Goal: Task Accomplishment & Management: Manage account settings

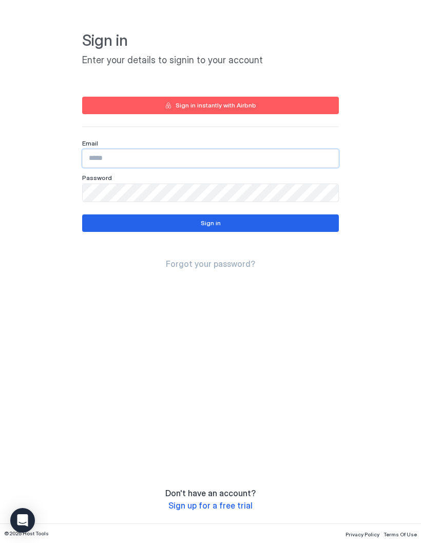
type input "**********"
click at [303, 228] on button "Sign in" at bounding box center [210, 222] width 257 height 17
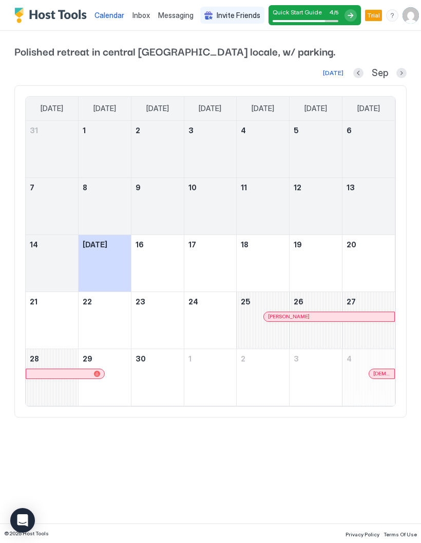
click at [347, 11] on div at bounding box center [351, 15] width 12 height 12
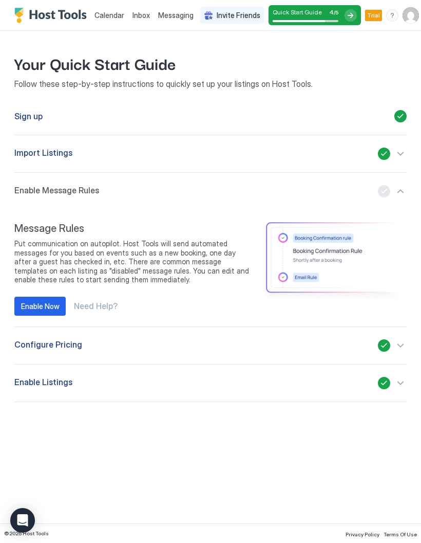
click at [100, 307] on span "Need Help?" at bounding box center [96, 306] width 44 height 10
click at [386, 350] on div "button" at bounding box center [392, 345] width 29 height 12
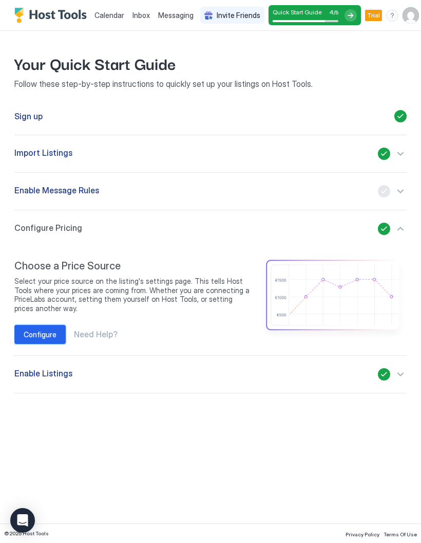
click at [37, 335] on div "Configure" at bounding box center [40, 334] width 33 height 11
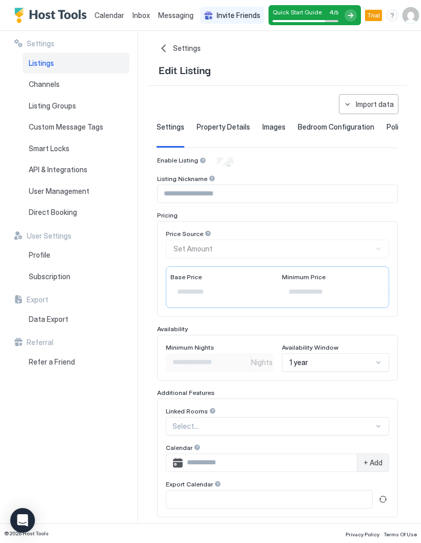
click at [233, 124] on span "Property Details" at bounding box center [223, 126] width 53 height 9
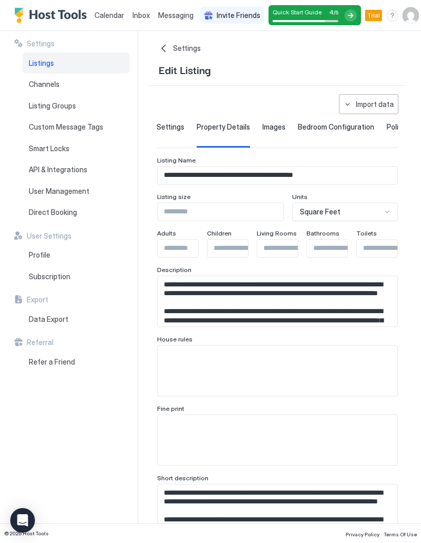
click at [265, 124] on span "Images" at bounding box center [274, 126] width 23 height 9
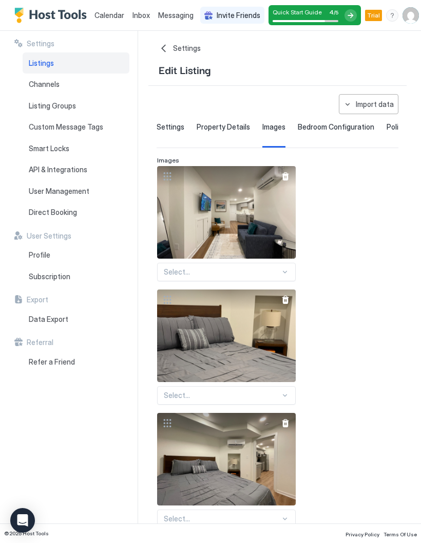
click at [341, 132] on div "Bedroom Configuration" at bounding box center [336, 134] width 77 height 25
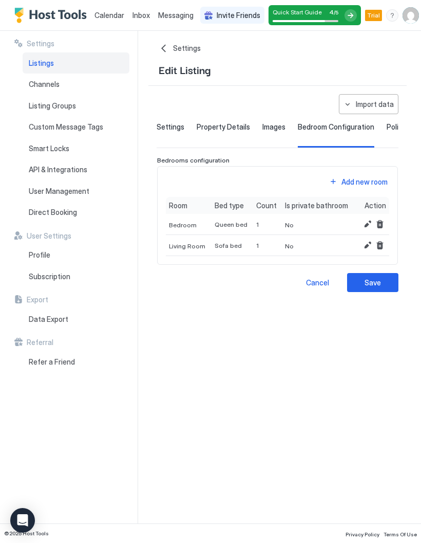
click at [388, 127] on span "Policies" at bounding box center [399, 126] width 25 height 9
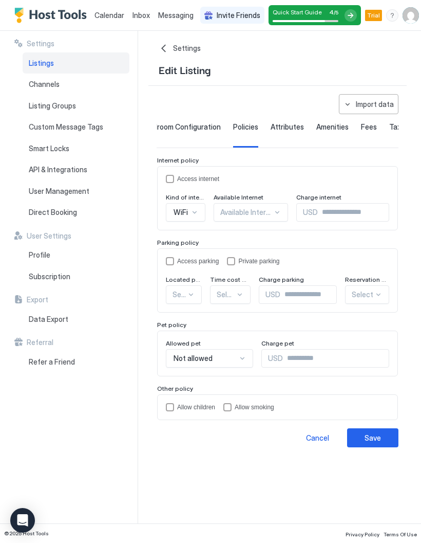
scroll to position [0, 153]
click at [279, 129] on span "Attributes" at bounding box center [287, 126] width 33 height 9
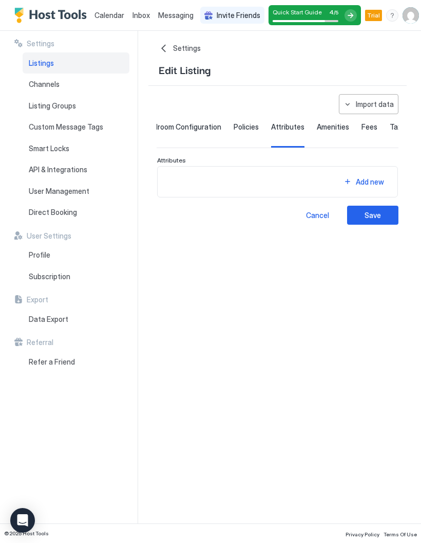
click at [332, 131] on span "Amenities" at bounding box center [333, 126] width 32 height 9
click at [362, 131] on div "Fees" at bounding box center [370, 134] width 16 height 25
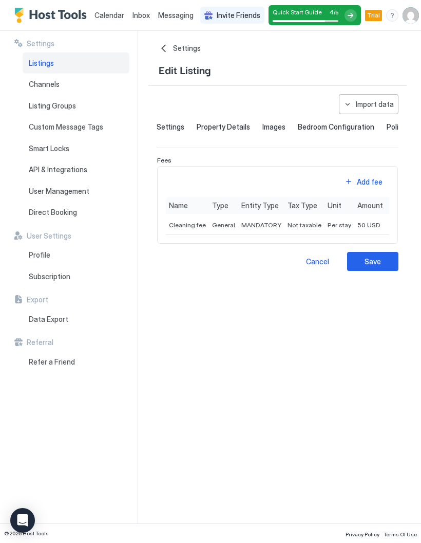
scroll to position [0, 0]
click at [179, 131] on span "Settings" at bounding box center [171, 126] width 28 height 9
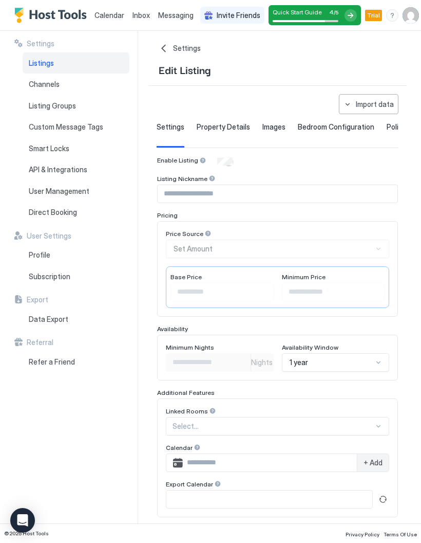
click at [205, 234] on div at bounding box center [208, 233] width 7 height 7
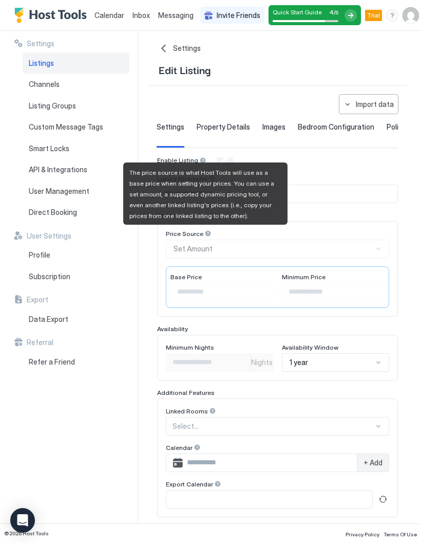
click at [412, 231] on div "**********" at bounding box center [285, 277] width 273 height 492
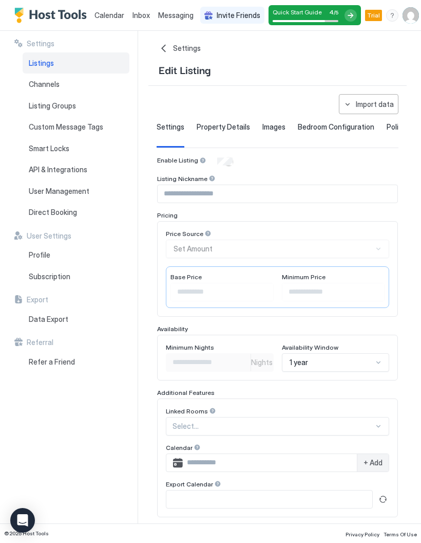
click at [376, 253] on div "Price Source Set Amount" at bounding box center [278, 244] width 224 height 28
click at [376, 250] on div "Price Source Set Amount" at bounding box center [278, 244] width 224 height 28
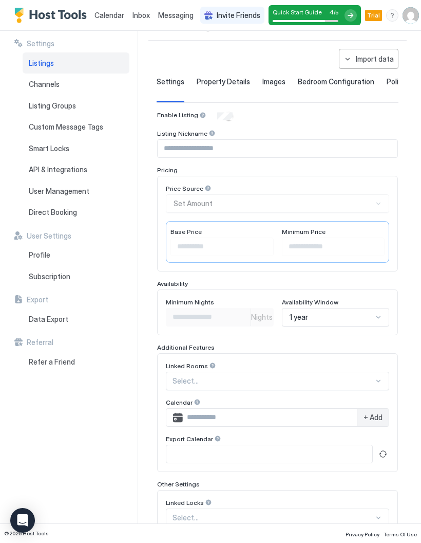
scroll to position [40, 0]
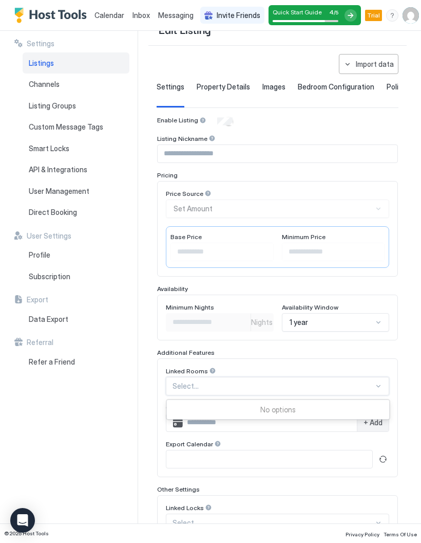
click at [413, 451] on div "**********" at bounding box center [285, 277] width 273 height 492
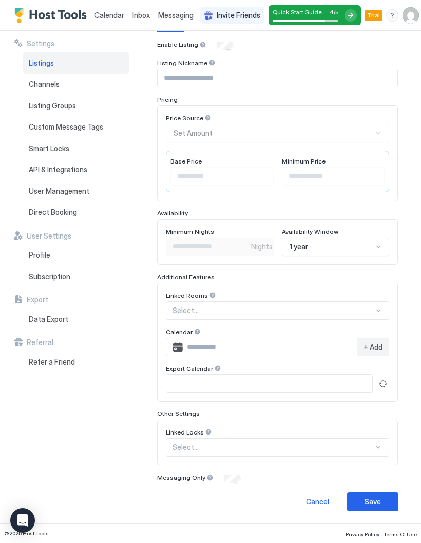
scroll to position [115, 0]
click at [208, 478] on div at bounding box center [210, 477] width 7 height 7
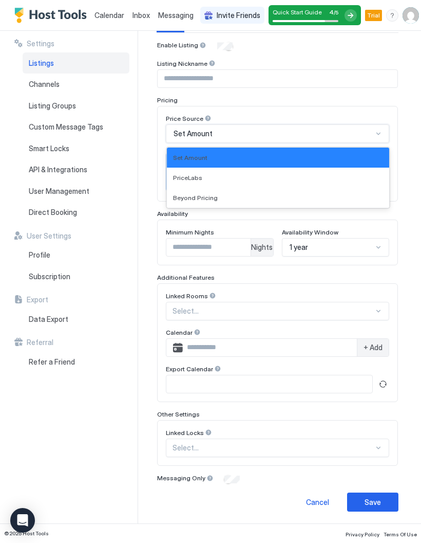
click at [355, 174] on div "PriceLabs" at bounding box center [278, 178] width 210 height 8
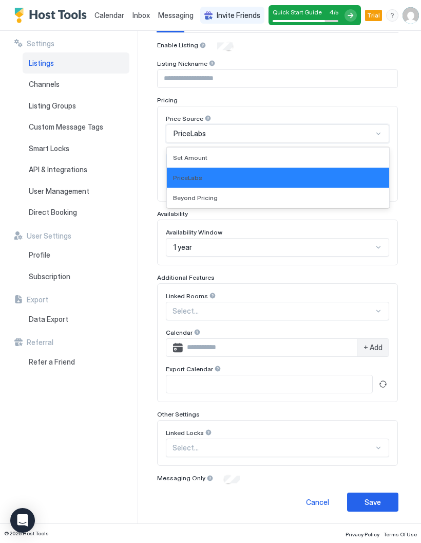
click at [343, 161] on div "Set Amount" at bounding box center [278, 158] width 223 height 20
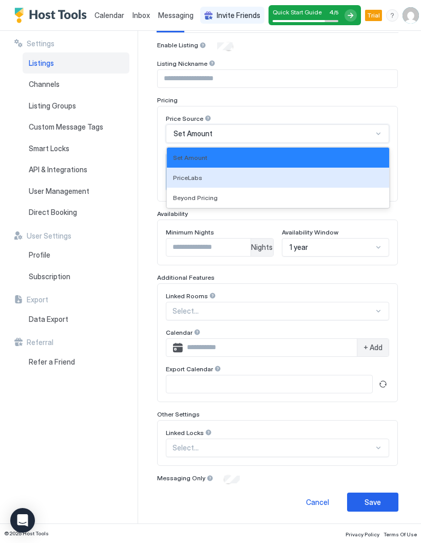
click at [296, 180] on div "PriceLabs" at bounding box center [278, 178] width 210 height 8
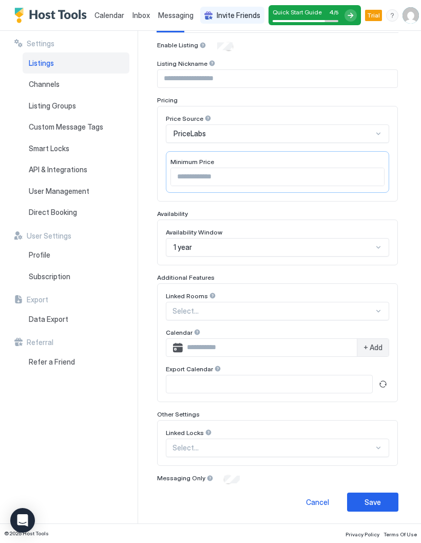
click at [376, 175] on input "Input Field" at bounding box center [277, 176] width 213 height 17
click at [415, 188] on div "**********" at bounding box center [285, 277] width 273 height 492
click at [206, 120] on div at bounding box center [208, 118] width 7 height 7
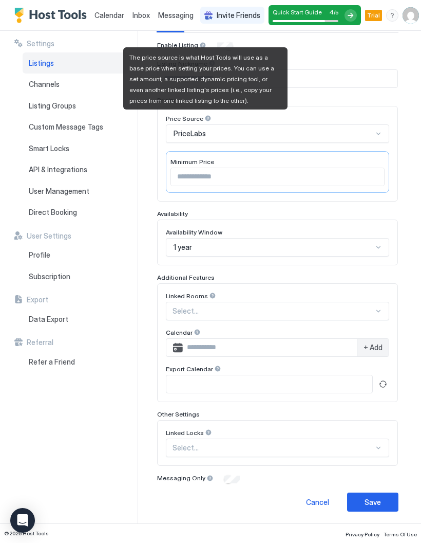
click at [389, 503] on button "Save" at bounding box center [372, 501] width 51 height 19
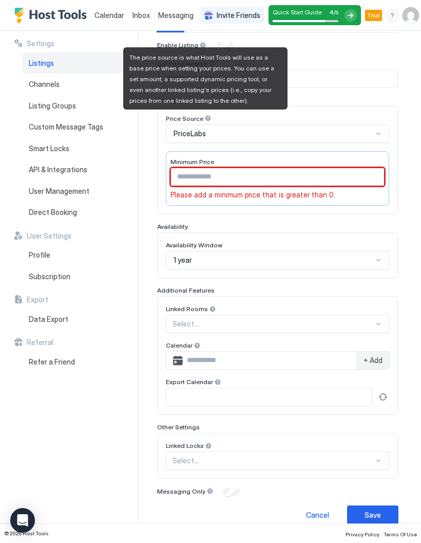
scroll to position [14, 0]
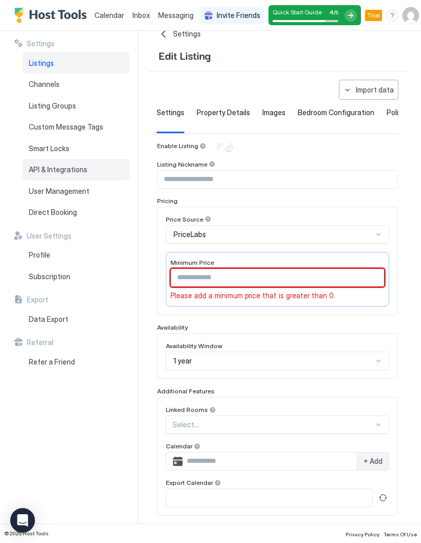
click at [40, 169] on span "API & Integrations" at bounding box center [58, 169] width 59 height 9
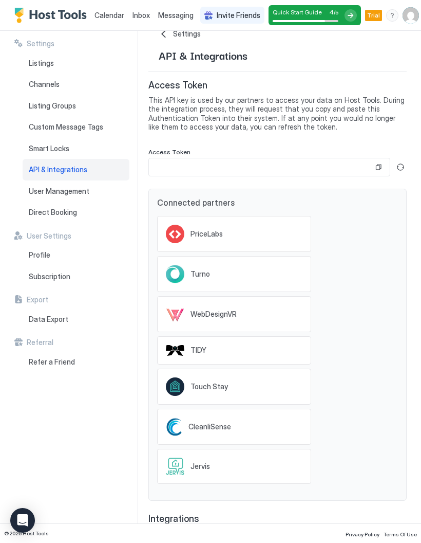
click at [380, 165] on button "Copy" at bounding box center [379, 167] width 10 height 10
click at [401, 170] on button "Generate new token" at bounding box center [401, 167] width 12 height 12
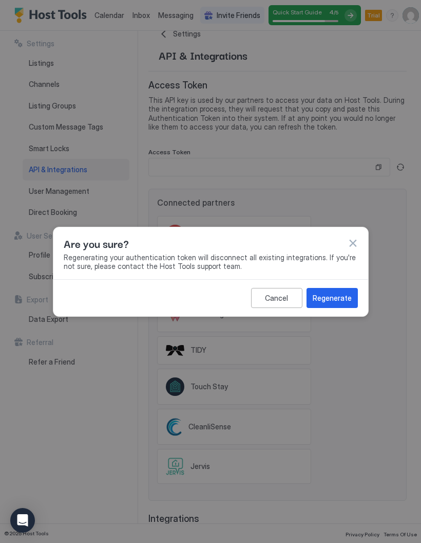
click at [357, 245] on button "button" at bounding box center [353, 243] width 10 height 10
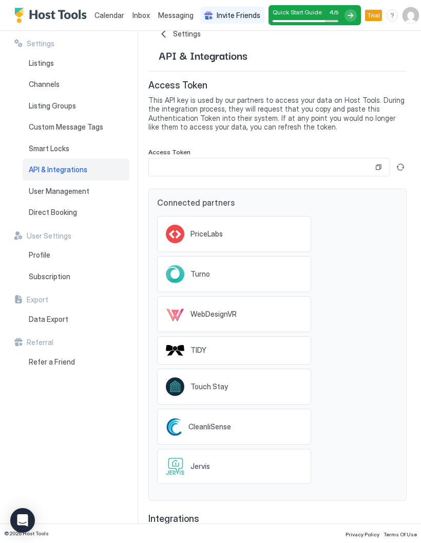
click at [280, 228] on div "PriceLabs" at bounding box center [234, 234] width 154 height 36
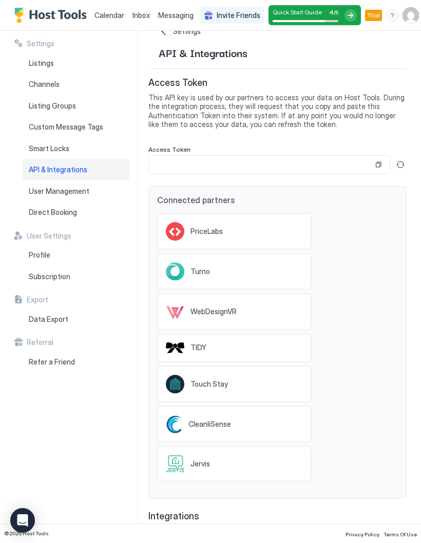
scroll to position [2, 0]
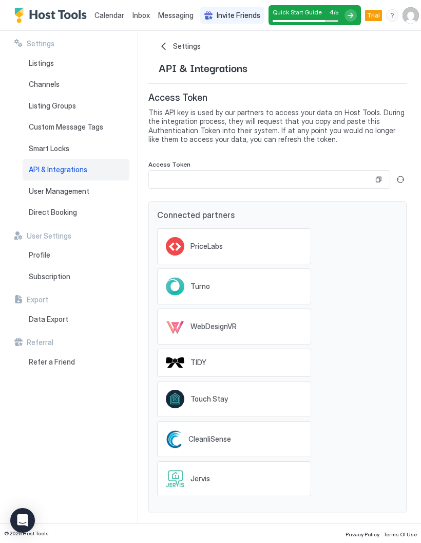
click at [383, 176] on button "Copy" at bounding box center [379, 179] width 10 height 10
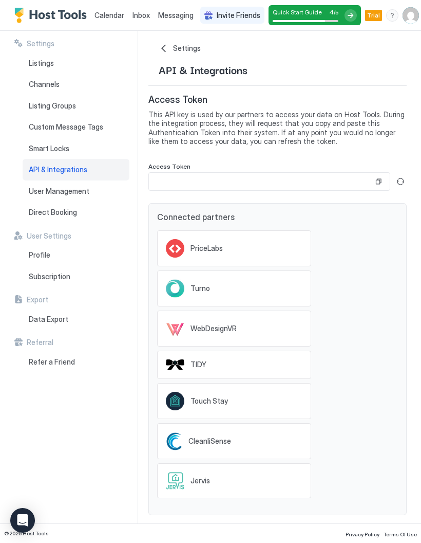
scroll to position [0, 0]
click at [71, 254] on div "Profile" at bounding box center [76, 255] width 107 height 22
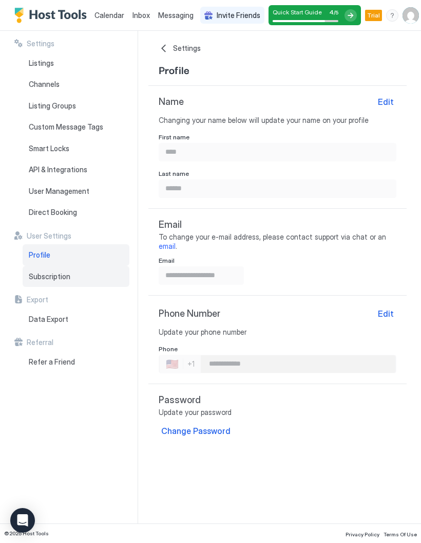
click at [88, 272] on div "Subscription" at bounding box center [76, 277] width 107 height 22
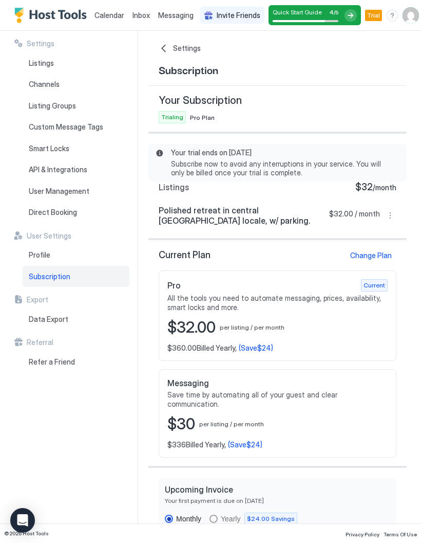
click at [413, 13] on img "User profile" at bounding box center [411, 15] width 16 height 16
click at [19, 516] on icon "Open Intercom Messenger" at bounding box center [22, 520] width 11 height 12
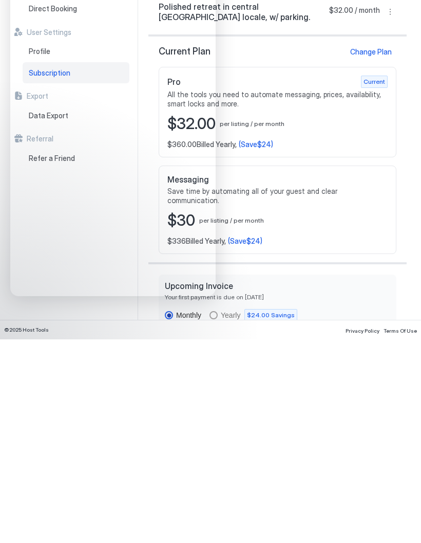
click at [390, 191] on div at bounding box center [210, 271] width 421 height 543
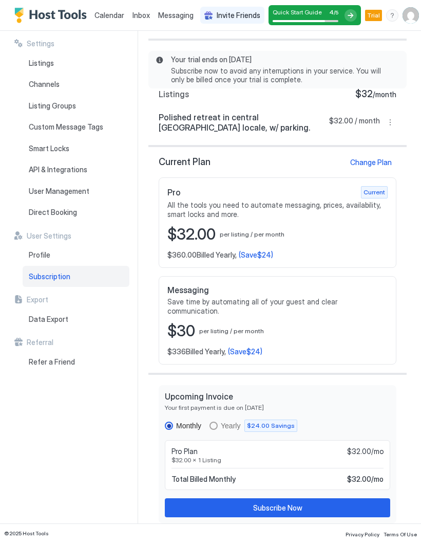
scroll to position [93, 0]
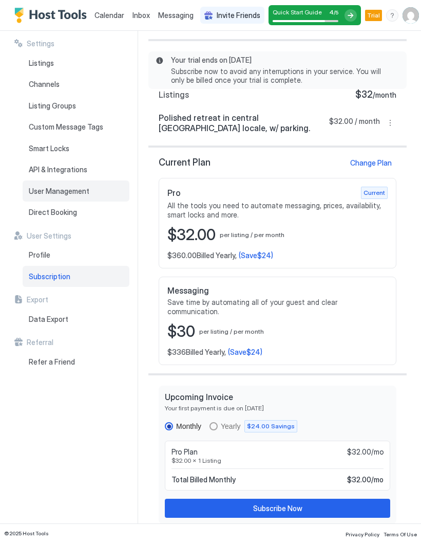
click at [32, 189] on span "User Management" at bounding box center [59, 191] width 61 height 9
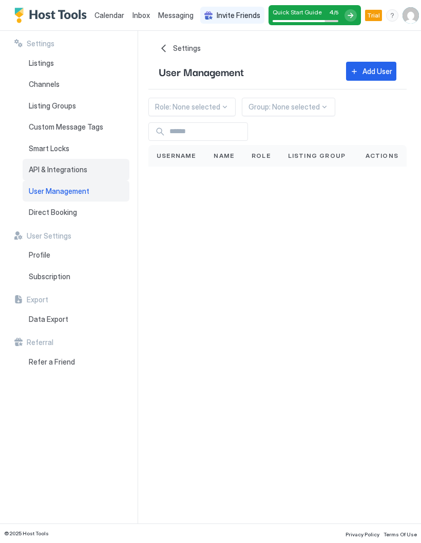
click at [33, 166] on span "API & Integrations" at bounding box center [58, 169] width 59 height 9
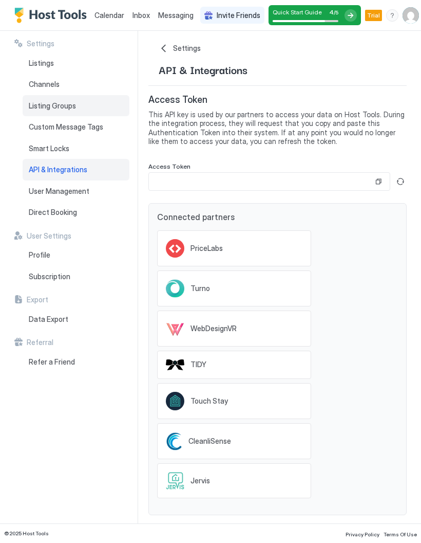
click at [31, 110] on div "Listing Groups" at bounding box center [76, 106] width 107 height 22
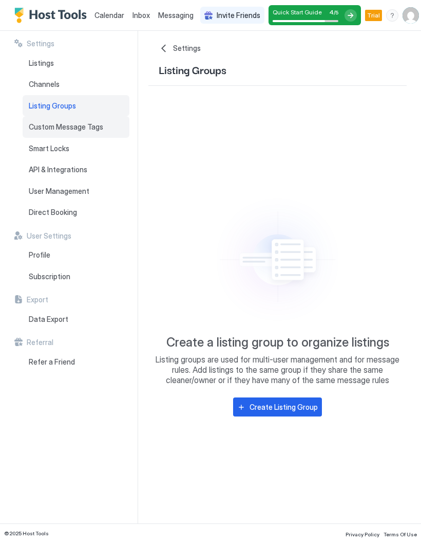
click at [33, 124] on span "Custom Message Tags" at bounding box center [66, 126] width 75 height 9
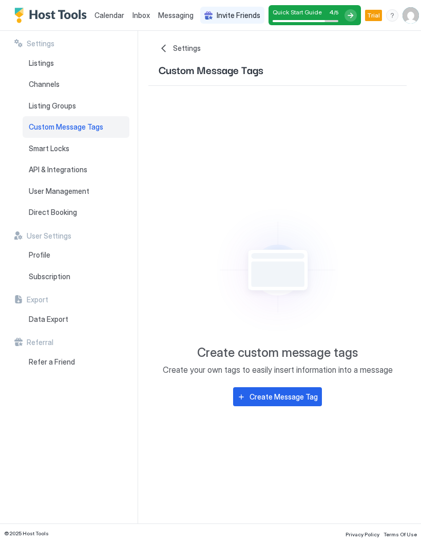
click at [350, 15] on div at bounding box center [351, 15] width 12 height 12
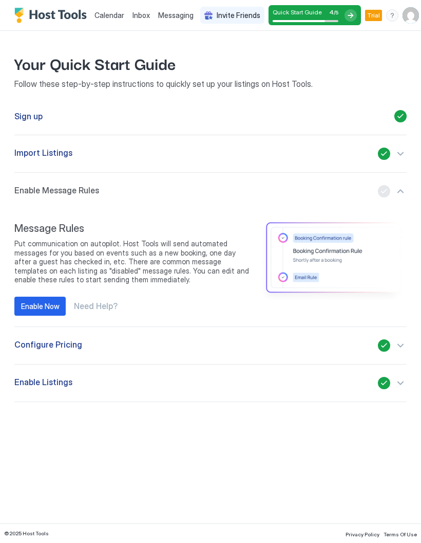
click at [27, 298] on button "Enable Now" at bounding box center [39, 306] width 51 height 19
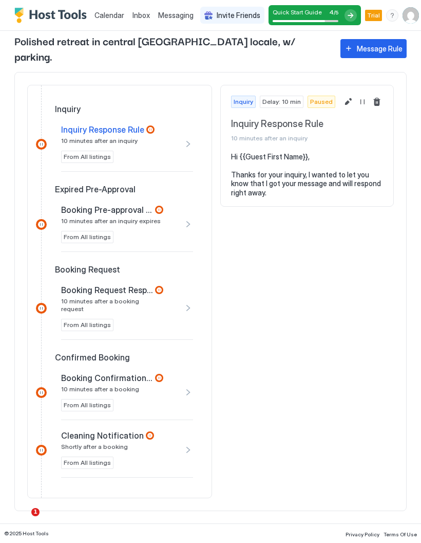
click at [361, 96] on button "Resume Message Rule" at bounding box center [363, 102] width 12 height 12
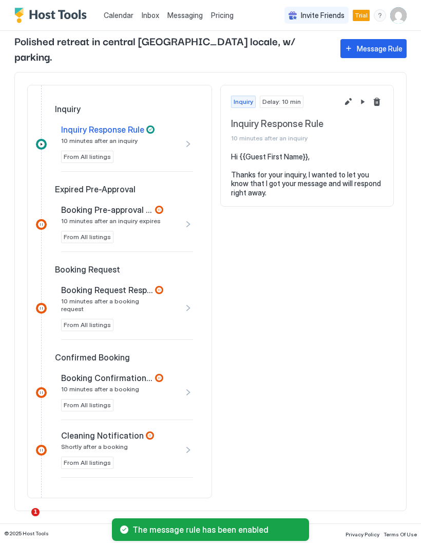
click at [359, 96] on button "Pause Message Rule" at bounding box center [363, 102] width 12 height 12
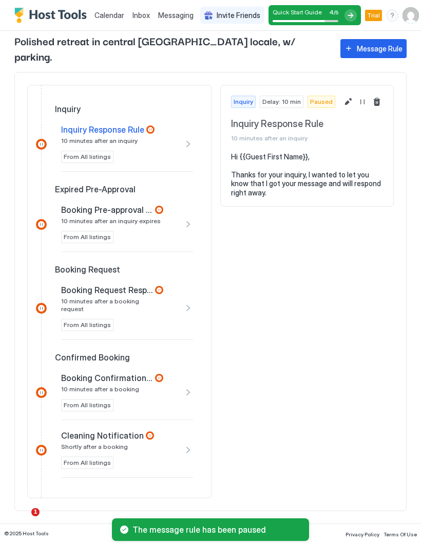
click at [77, 196] on div "Booking Pre-approval Expired Rule 10 minutes after an inquiry expires From All …" at bounding box center [127, 224] width 132 height 56
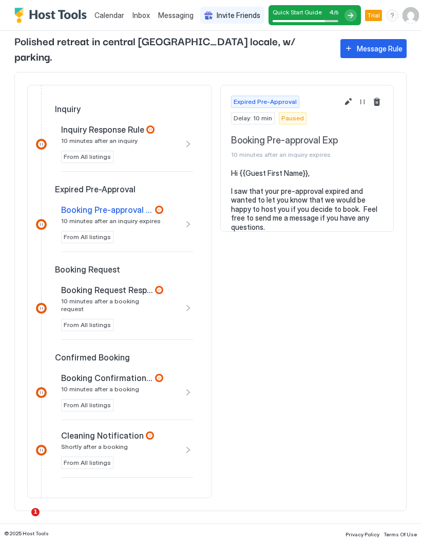
click at [127, 285] on span "Booking Request Response Rule" at bounding box center [107, 290] width 92 height 10
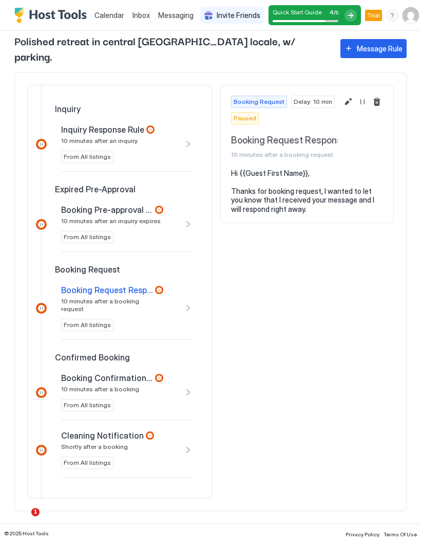
click at [96, 124] on span "Inquiry Response Rule" at bounding box center [102, 129] width 83 height 10
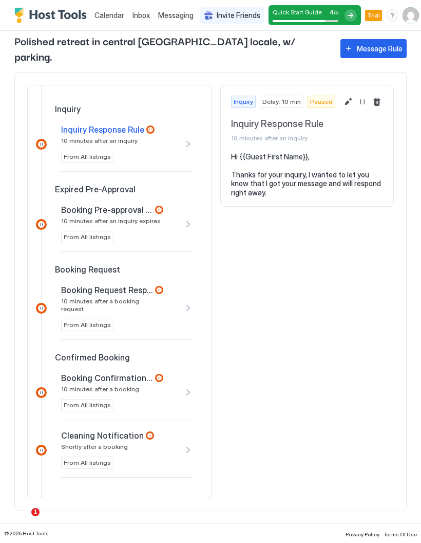
click at [82, 184] on span "Expired Pre-Approval" at bounding box center [95, 189] width 81 height 10
click at [90, 205] on span "Booking Pre-approval Expired Rule" at bounding box center [107, 210] width 92 height 10
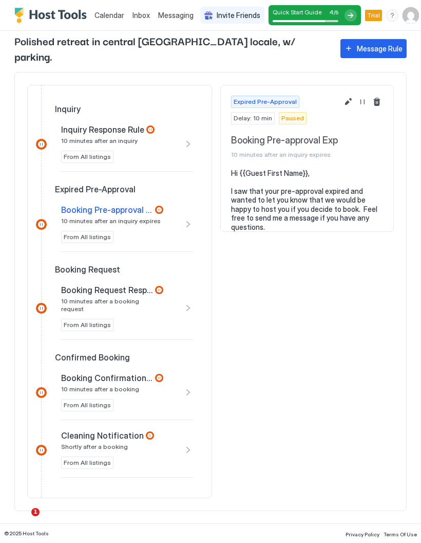
click at [126, 285] on span "Booking Request Response Rule" at bounding box center [107, 290] width 92 height 10
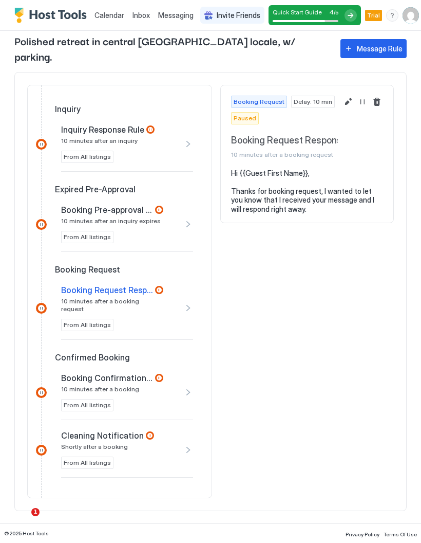
click at [103, 124] on span "Inquiry Response Rule" at bounding box center [102, 129] width 83 height 10
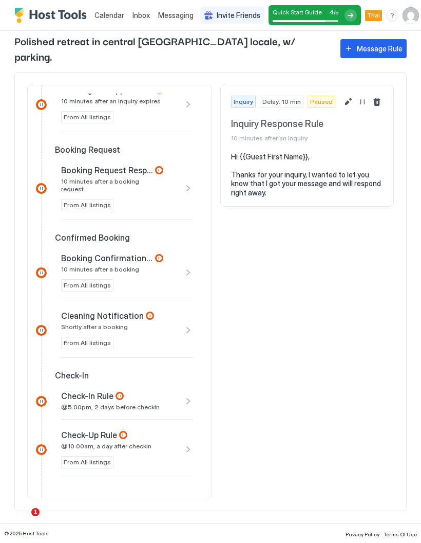
scroll to position [121, 0]
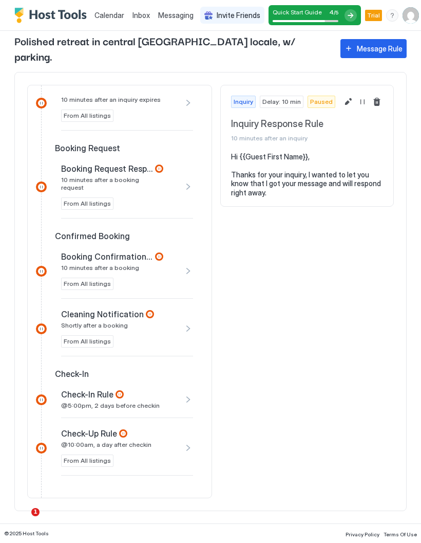
click at [143, 251] on span "Booking Confirmation Rule" at bounding box center [107, 256] width 92 height 10
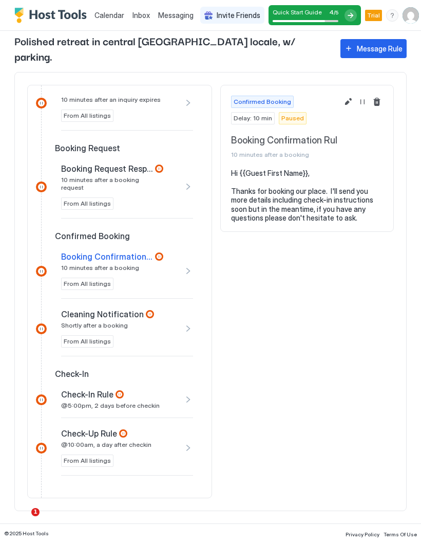
click at [128, 309] on div "Cleaning Notification Shortly after a booking" at bounding box center [112, 319] width 102 height 20
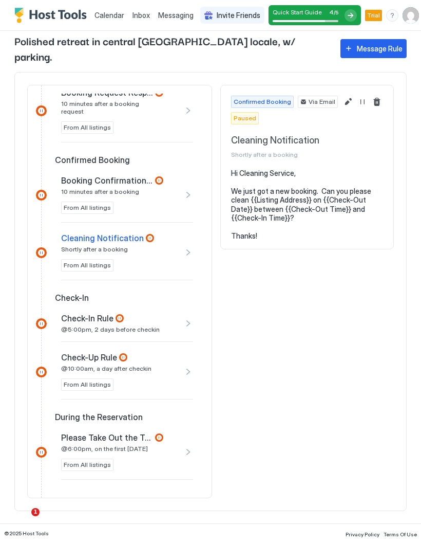
scroll to position [199, 0]
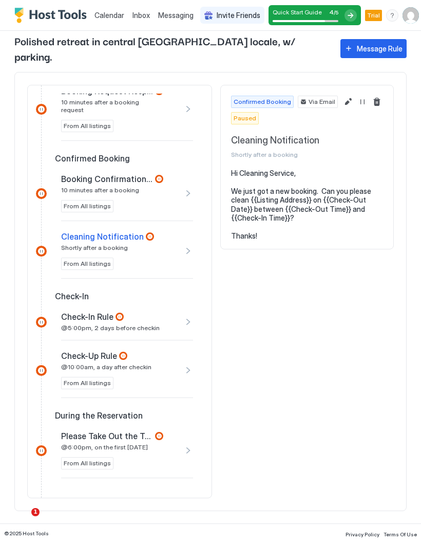
click at [134, 311] on div "Check-In Rule" at bounding box center [112, 316] width 102 height 10
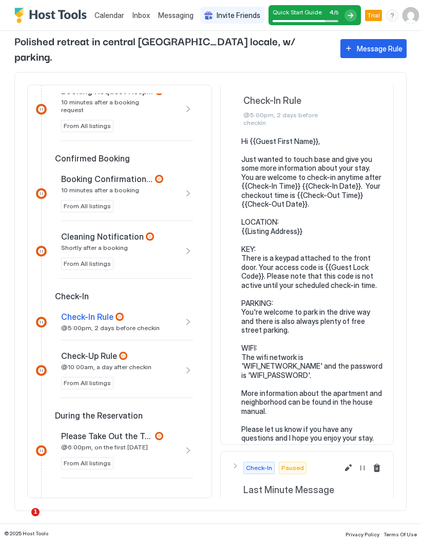
scroll to position [23, 0]
click at [107, 351] on span "Check-Up Rule" at bounding box center [89, 356] width 56 height 10
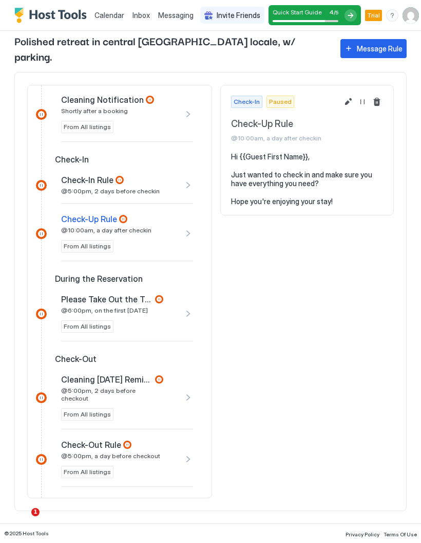
scroll to position [337, 0]
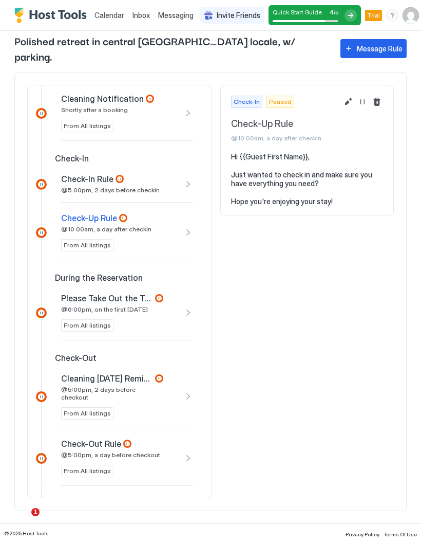
click at [121, 293] on span "Please Take Out the Trash" at bounding box center [107, 298] width 92 height 10
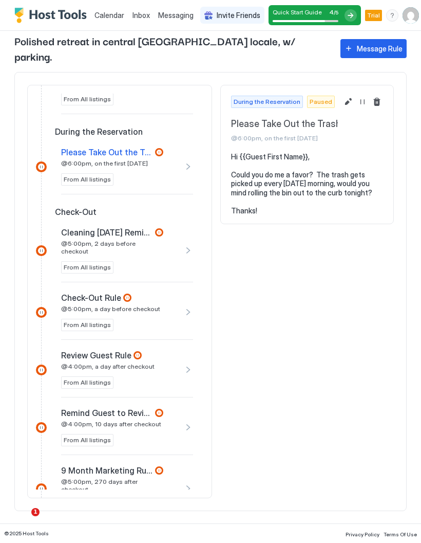
scroll to position [483, 0]
click at [133, 239] on span "@5:00pm, 2 days before checkout" at bounding box center [112, 246] width 102 height 15
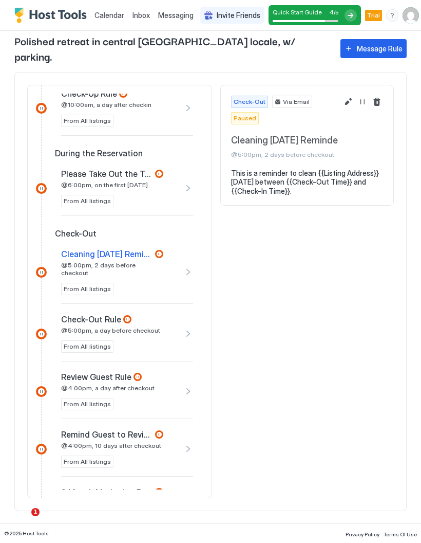
scroll to position [463, 0]
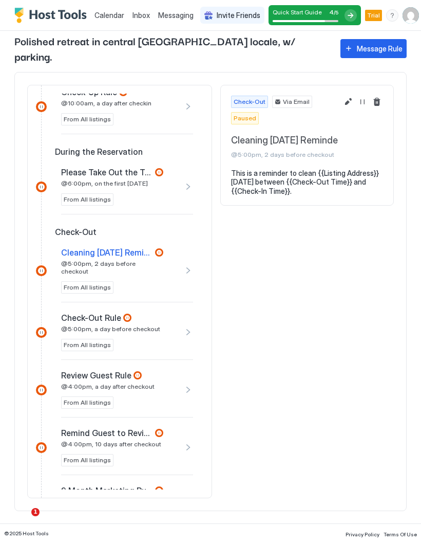
click at [151, 312] on div "Check-Out Rule @5:00pm, a day before checkout" at bounding box center [112, 322] width 102 height 20
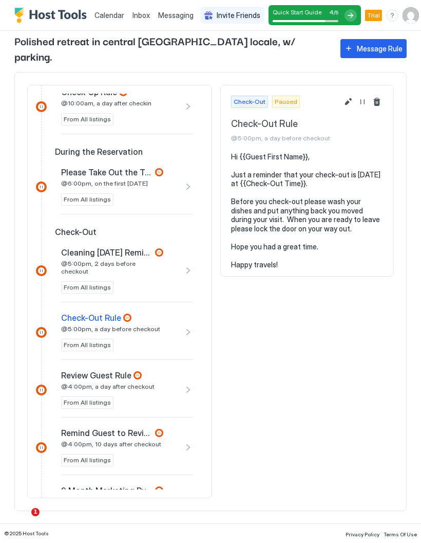
click at [157, 247] on div "Cleaning [DATE] Reminder @5:00pm, 2 days before checkout" at bounding box center [112, 261] width 102 height 28
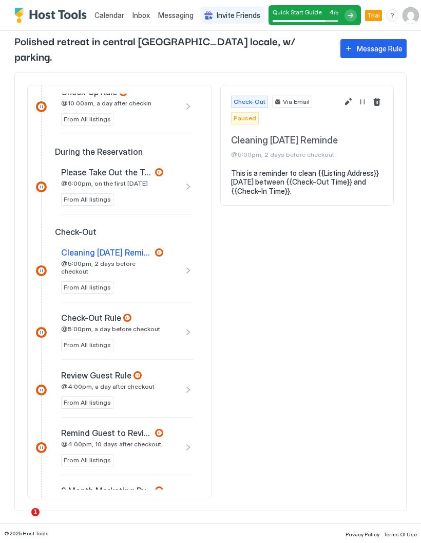
click at [158, 312] on div "Check-Out Rule @5:00pm, a day before checkout" at bounding box center [112, 322] width 102 height 20
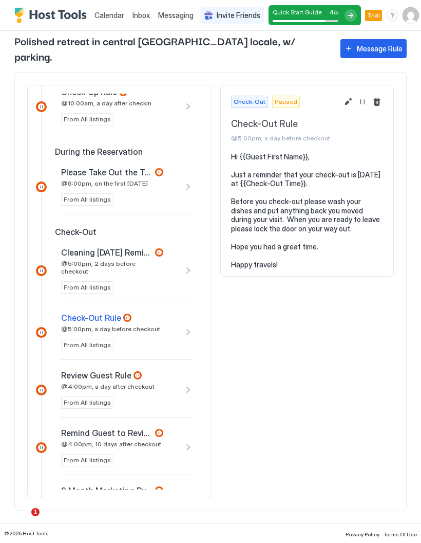
click at [152, 247] on span "Cleaning [DATE] Reminder" at bounding box center [107, 252] width 92 height 10
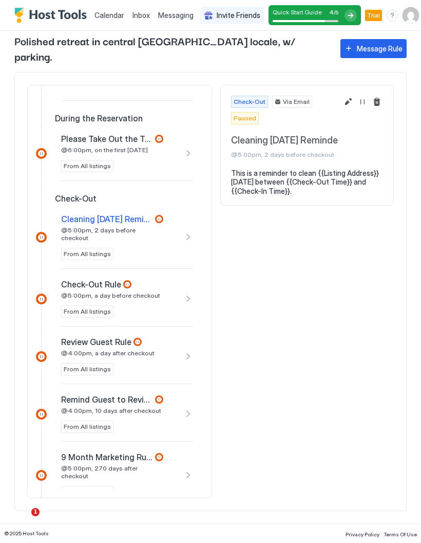
scroll to position [502, 0]
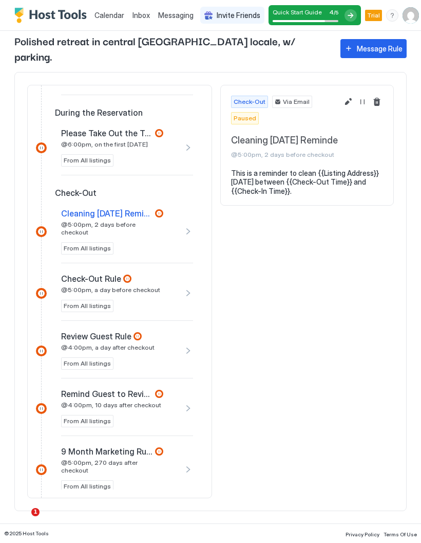
click at [158, 331] on div "Review Guest Rule @4:00pm, a day after checkout" at bounding box center [112, 341] width 102 height 20
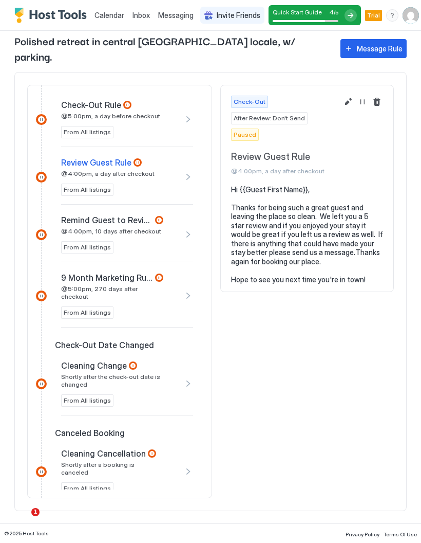
scroll to position [676, 0]
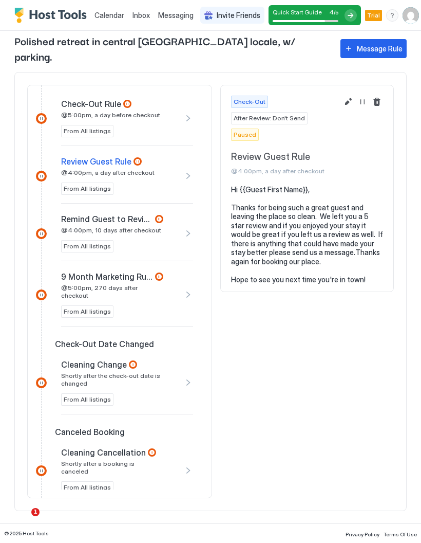
click at [173, 271] on div "9 Month Marketing Rule @5:00pm, 270 days after checkout From All listings" at bounding box center [118, 294] width 114 height 46
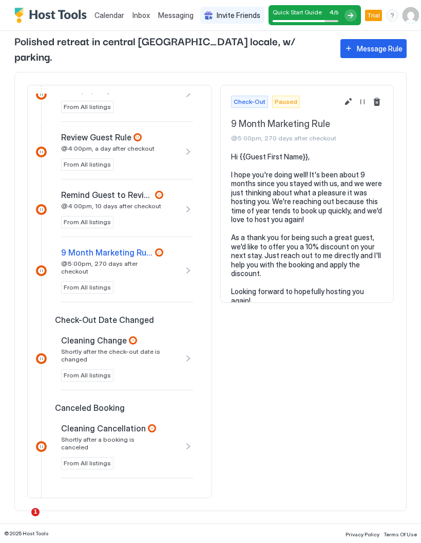
scroll to position [700, 0]
click at [153, 336] on div "Cleaning Change" at bounding box center [112, 341] width 102 height 10
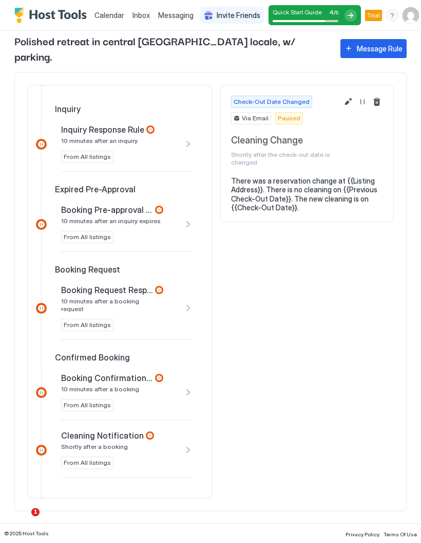
click at [168, 130] on div "Inquiry Response Rule 10 minutes after an inquiry From All listings" at bounding box center [118, 143] width 114 height 39
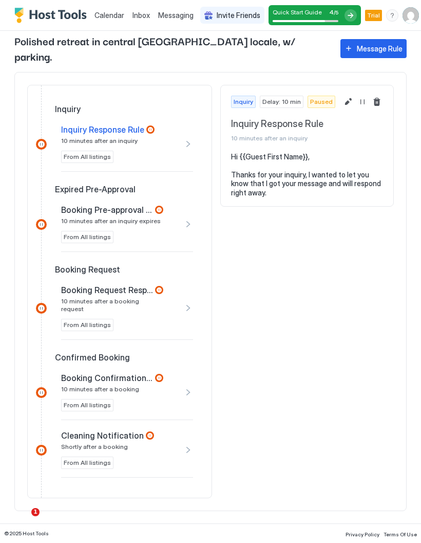
click at [159, 208] on div "Booking Pre-approval Expired Rule 10 minutes after an inquiry expires" at bounding box center [112, 215] width 102 height 20
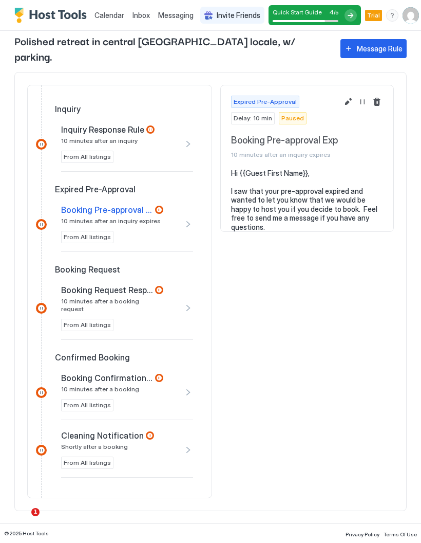
click at [347, 15] on div at bounding box center [351, 15] width 12 height 12
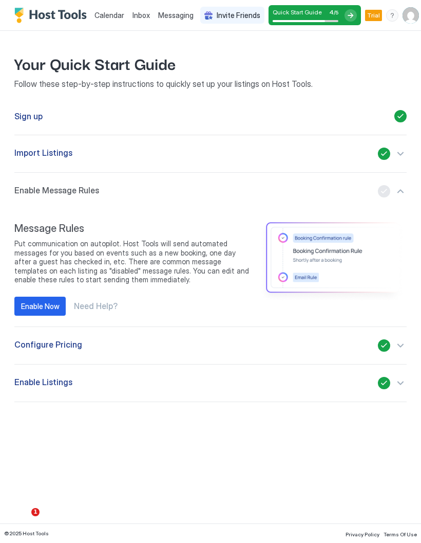
click at [372, 15] on span "Trial" at bounding box center [373, 15] width 13 height 9
click at [391, 11] on div "menu" at bounding box center [393, 15] width 12 height 12
click at [343, 48] on div "Running Status" at bounding box center [332, 48] width 122 height 9
